Goal: Task Accomplishment & Management: Use online tool/utility

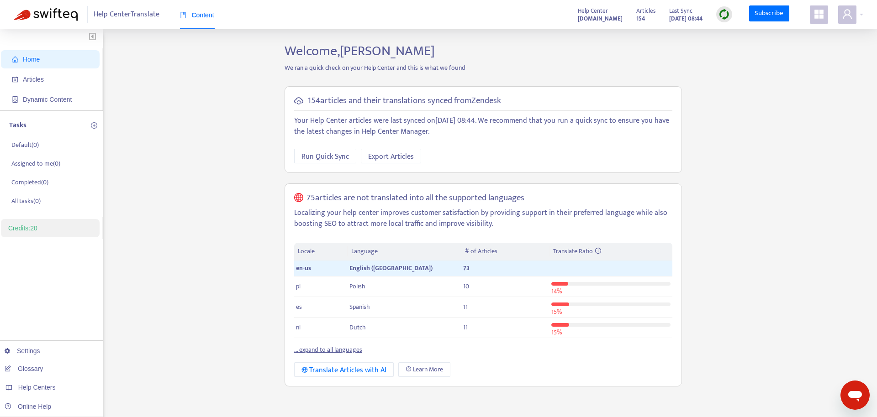
click at [31, 229] on link "Credits: 20" at bounding box center [22, 228] width 29 height 7
click at [815, 16] on icon "appstore" at bounding box center [818, 14] width 9 height 9
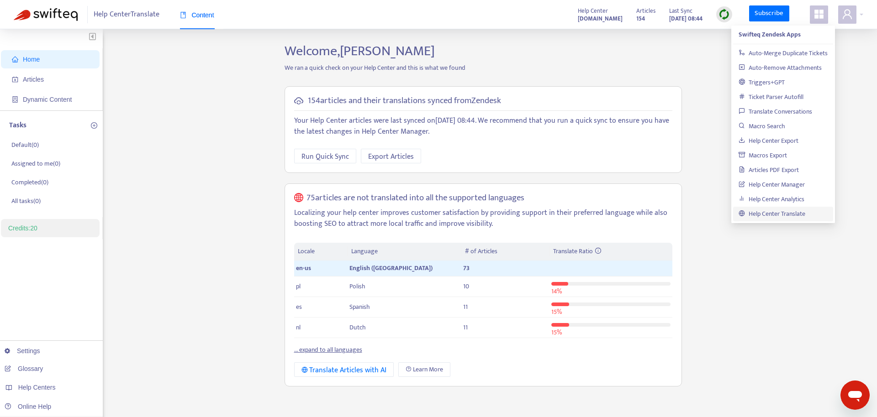
click at [805, 213] on link "Help Center Translate" at bounding box center [771, 214] width 67 height 11
click at [774, 183] on link "Help Center Manager" at bounding box center [771, 184] width 66 height 11
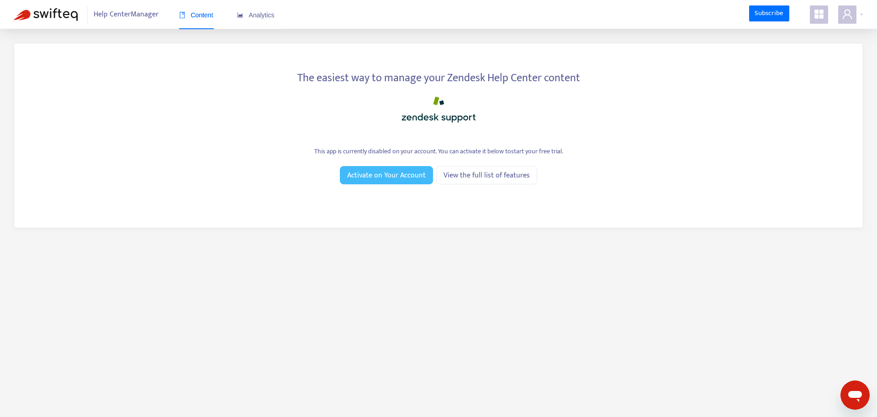
click at [391, 174] on span "Activate on Your Account" at bounding box center [386, 175] width 79 height 11
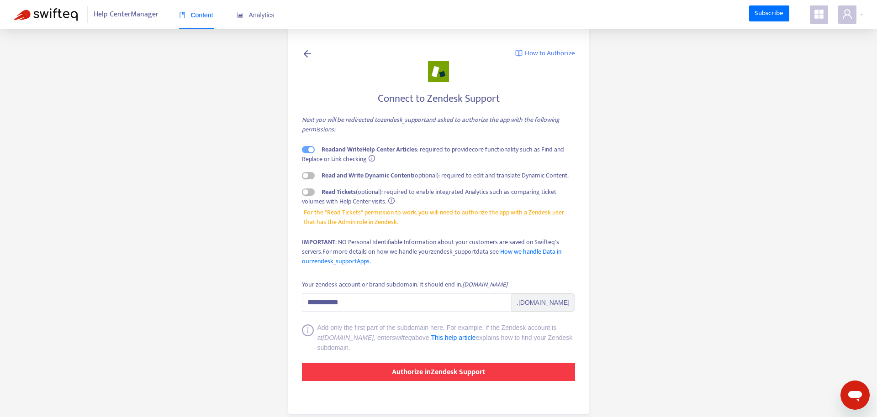
click at [379, 375] on button "Authorize in Zendesk Support" at bounding box center [438, 372] width 273 height 18
click at [386, 373] on button "Authorize in Zendesk Support" at bounding box center [438, 372] width 273 height 18
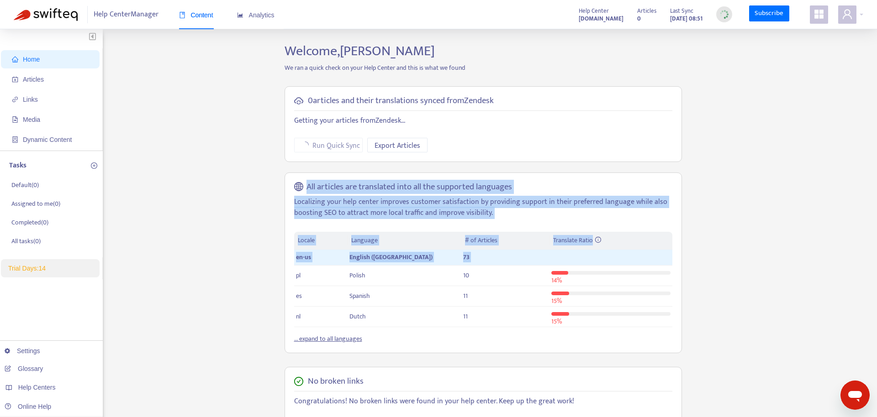
drag, startPoint x: 37, startPoint y: 273, endPoint x: 175, endPoint y: 247, distance: 141.2
click at [100, 268] on li "Trial Days: 14" at bounding box center [50, 268] width 99 height 18
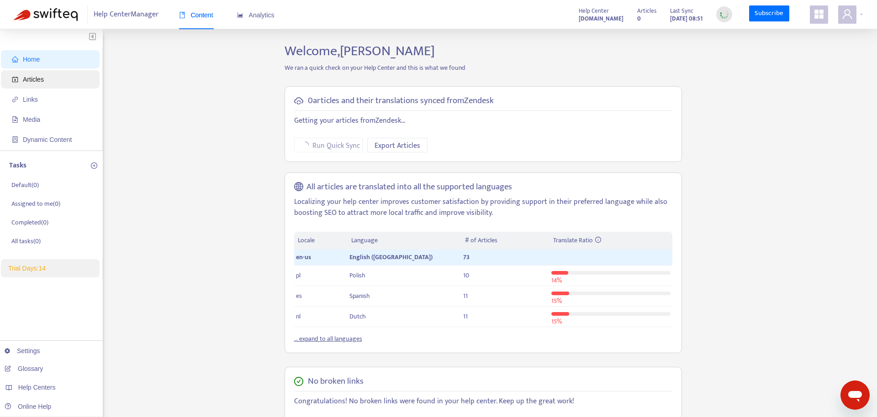
click at [55, 83] on span "Articles" at bounding box center [52, 79] width 80 height 18
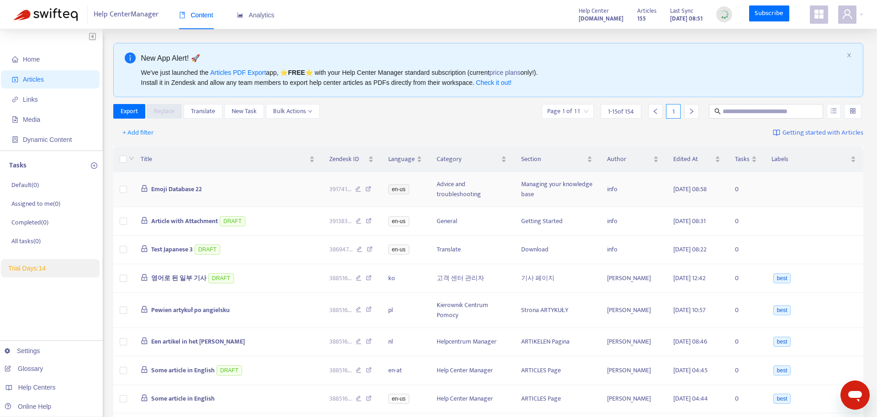
click at [126, 189] on td at bounding box center [123, 189] width 20 height 35
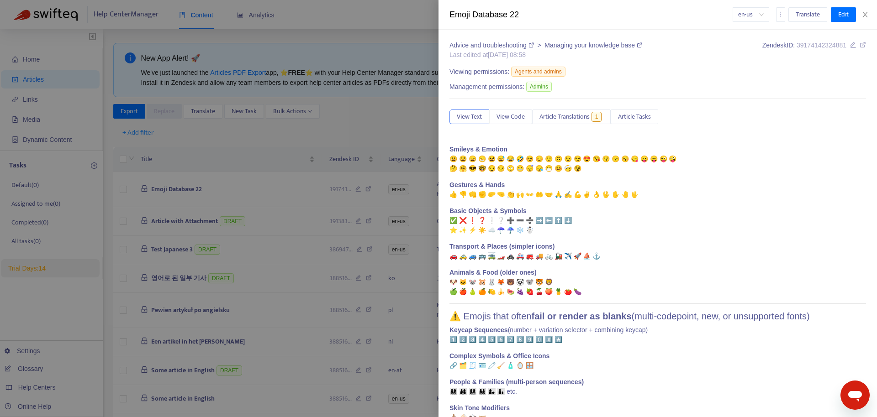
click at [123, 191] on div at bounding box center [438, 208] width 877 height 417
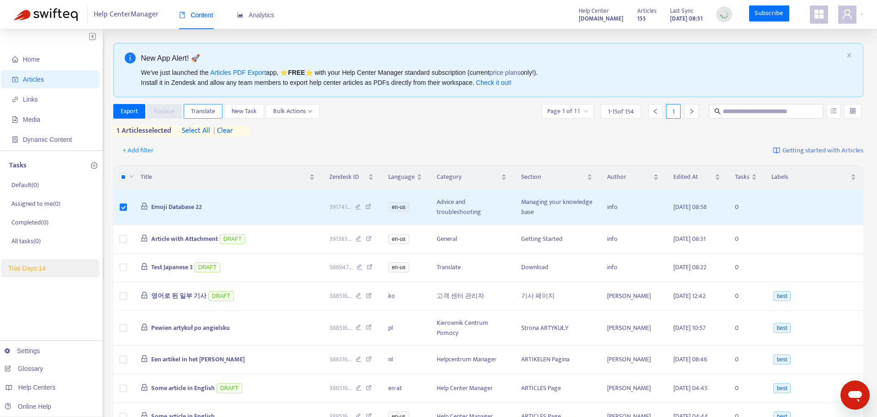
click at [208, 112] on span "Translate" at bounding box center [203, 111] width 24 height 10
click at [206, 108] on span "Translate" at bounding box center [203, 111] width 24 height 10
click at [38, 265] on span "Trial Days: 14" at bounding box center [26, 268] width 37 height 7
click at [215, 111] on span "Translate" at bounding box center [203, 111] width 24 height 10
